Goal: Task Accomplishment & Management: Complete application form

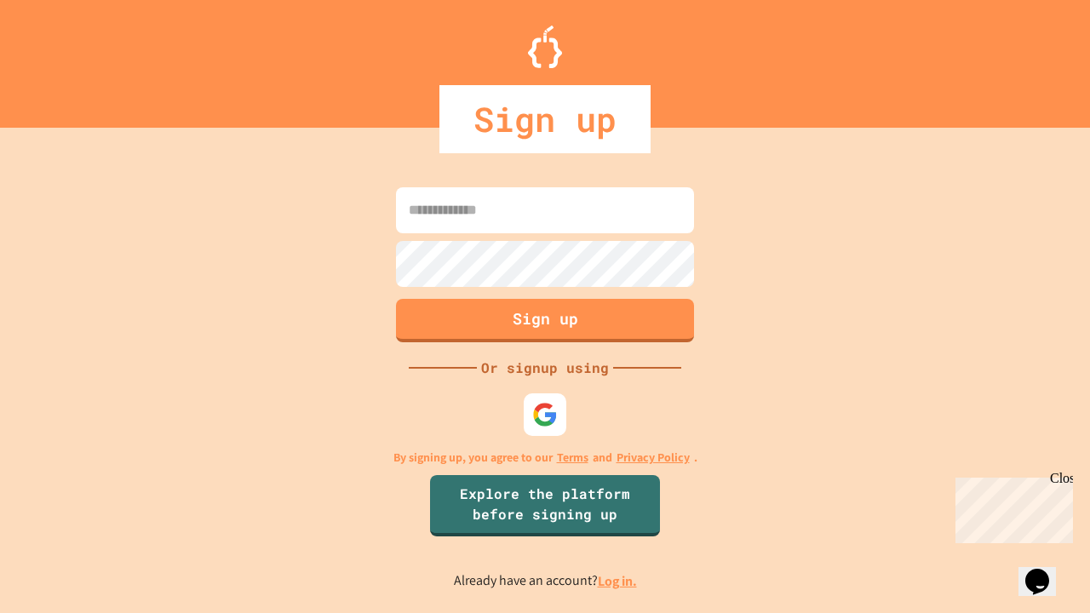
click at [618, 581] on link "Log in." at bounding box center [617, 581] width 39 height 18
